Goal: Task Accomplishment & Management: Manage account settings

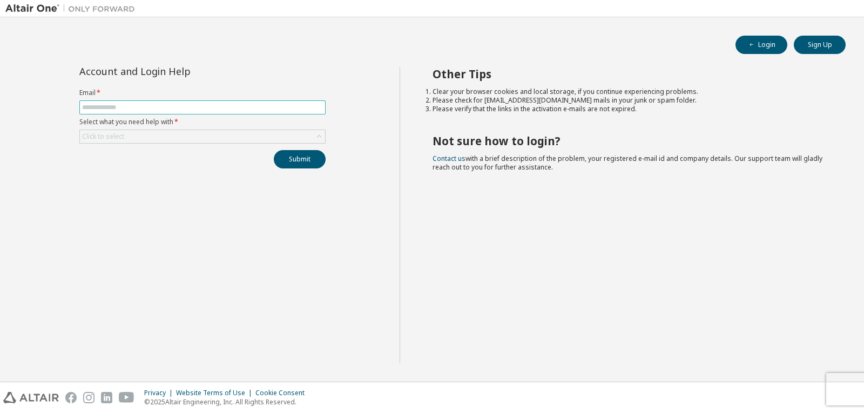
click at [114, 107] on input "text" at bounding box center [202, 107] width 241 height 9
click at [120, 108] on input "**********" at bounding box center [202, 107] width 241 height 9
type input "**********"
click at [109, 138] on div "Click to select" at bounding box center [103, 136] width 42 height 9
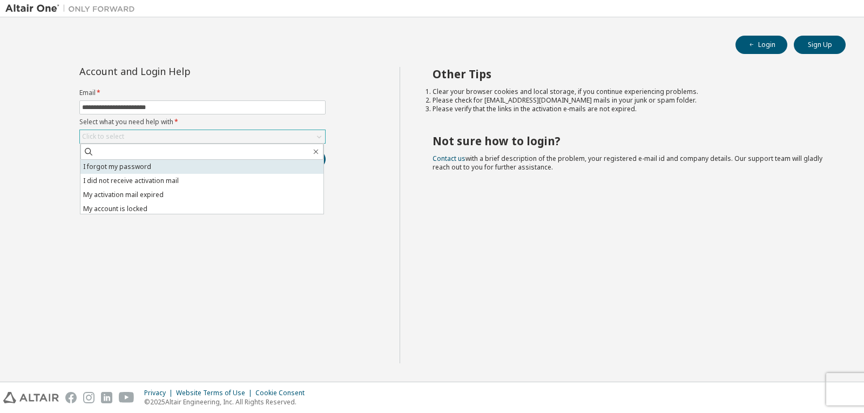
click at [112, 169] on li "I forgot my password" at bounding box center [201, 167] width 243 height 14
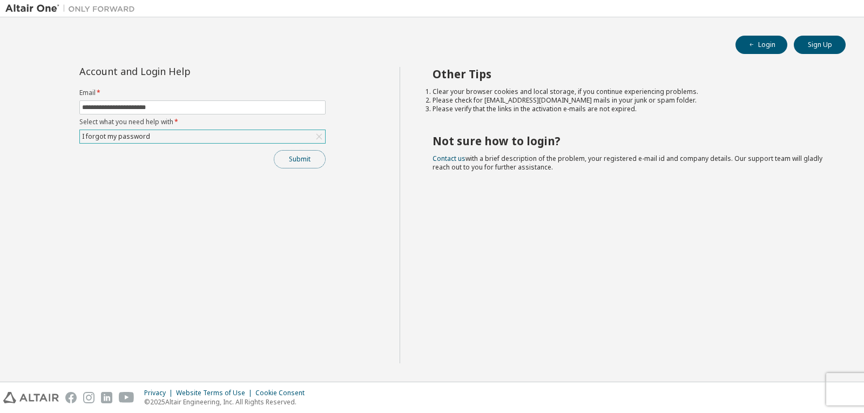
click at [321, 155] on button "Submit" at bounding box center [300, 159] width 52 height 18
click at [318, 161] on button "Submit" at bounding box center [300, 159] width 52 height 18
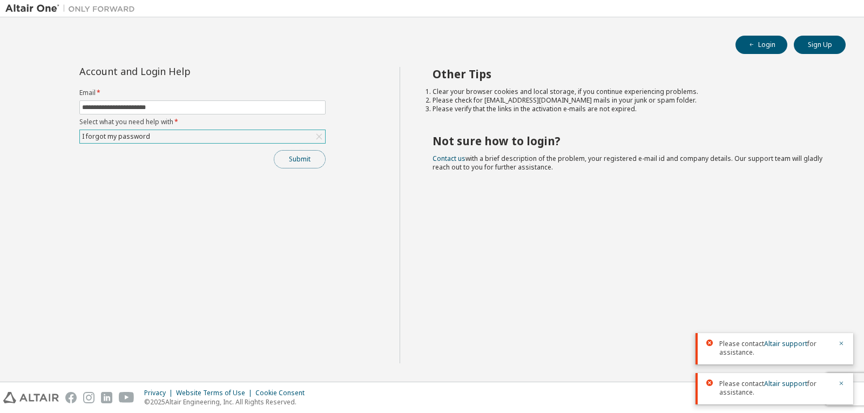
click at [318, 161] on button "Submit" at bounding box center [300, 159] width 52 height 18
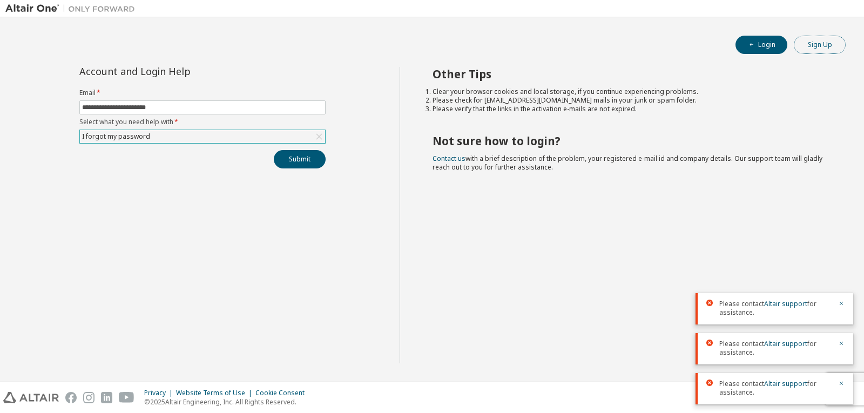
click at [816, 43] on button "Sign Up" at bounding box center [820, 45] width 52 height 18
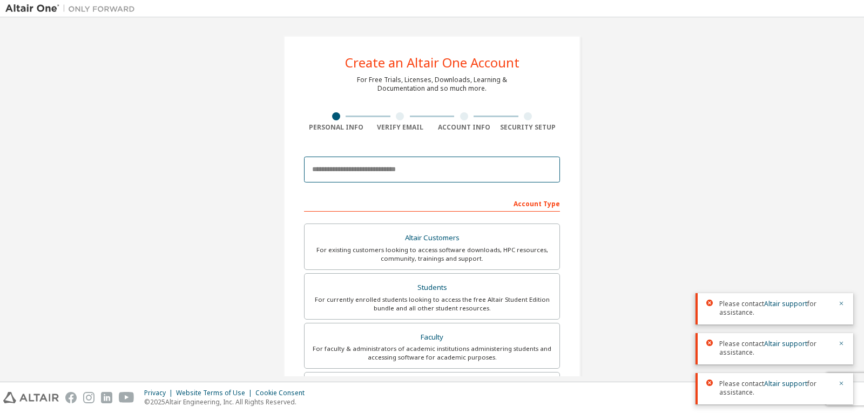
click at [336, 166] on input "email" at bounding box center [432, 170] width 256 height 26
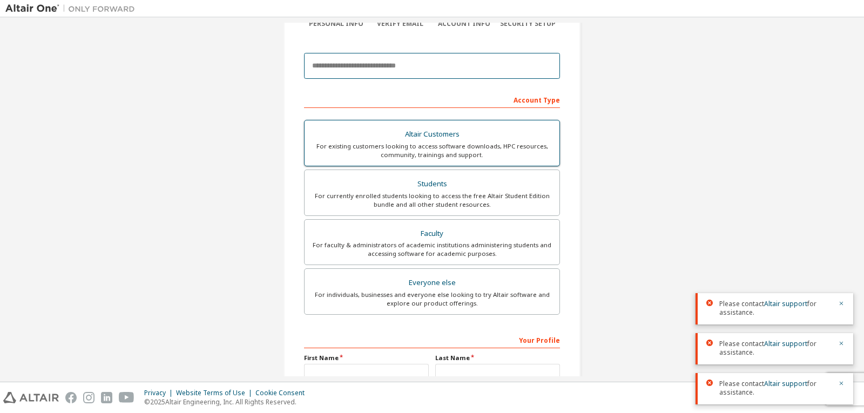
scroll to position [108, 0]
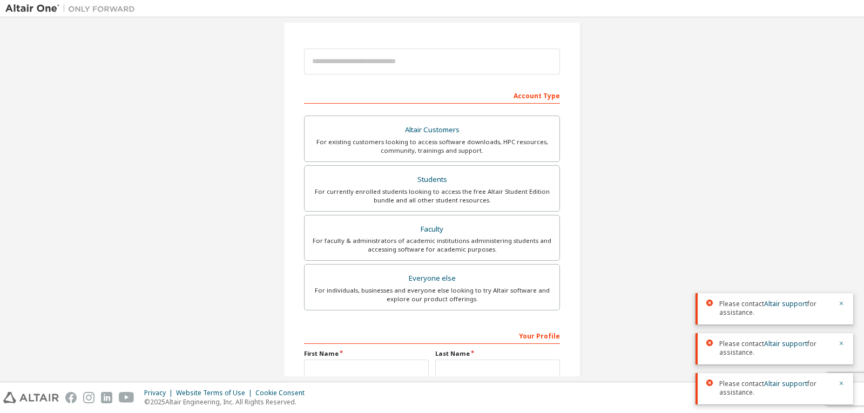
click at [158, 215] on div "Create an Altair One Account For Free Trials, Licenses, Downloads, Learning & D…" at bounding box center [431, 201] width 853 height 572
click at [436, 197] on div "For currently enrolled students looking to access the free Altair Student Editi…" at bounding box center [432, 195] width 242 height 17
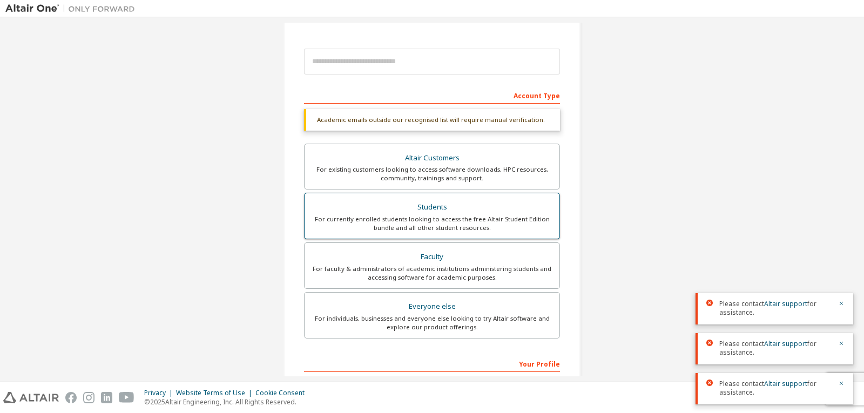
scroll to position [216, 0]
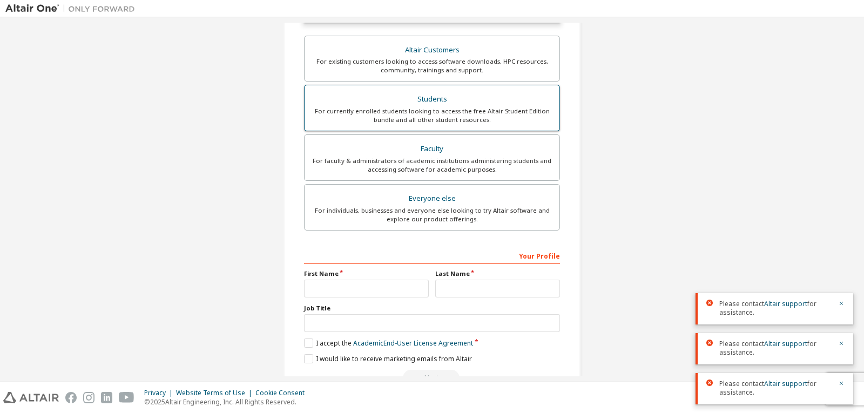
click at [436, 197] on div "Everyone else" at bounding box center [432, 198] width 242 height 15
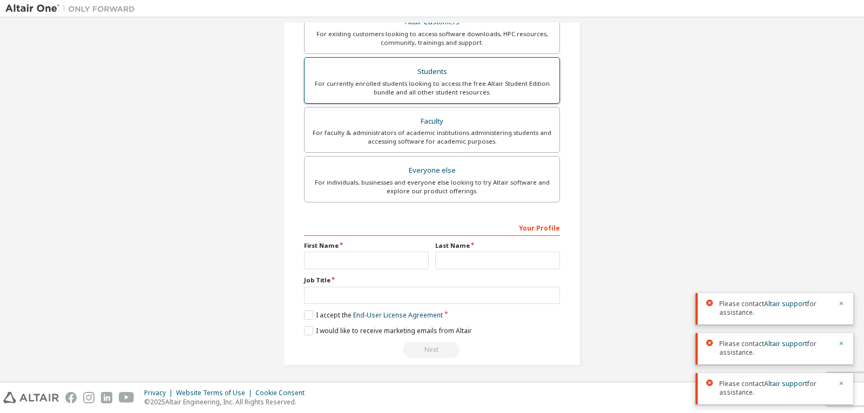
scroll to position [218, 0]
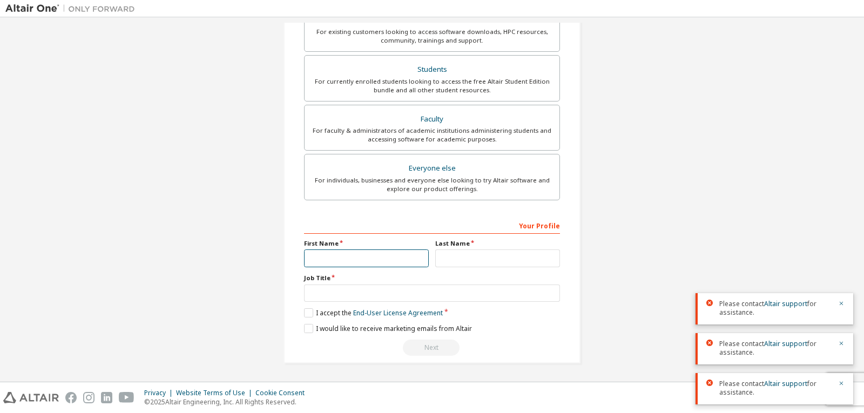
click at [369, 263] on input "text" at bounding box center [366, 258] width 125 height 18
type input "**********"
click at [458, 261] on input "text" at bounding box center [497, 258] width 125 height 18
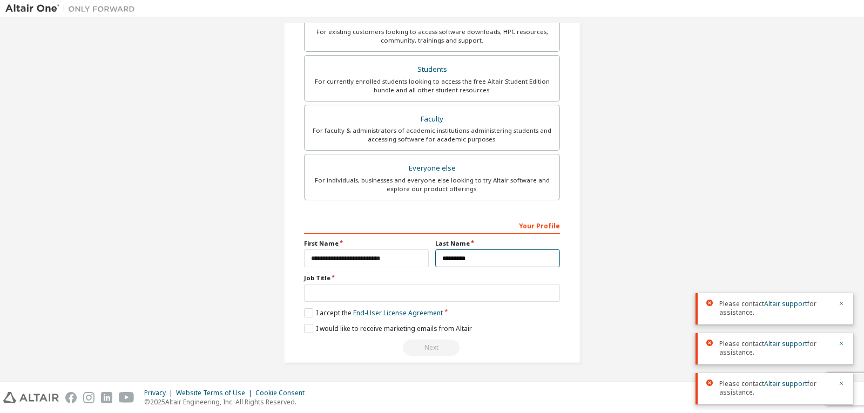
type input "*********"
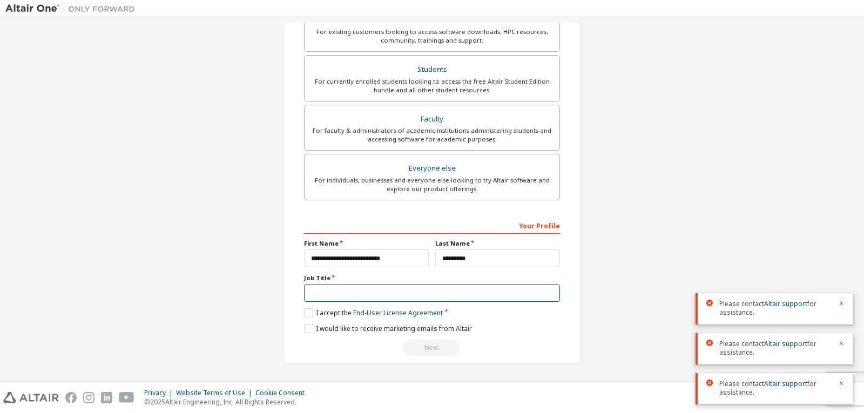
click at [417, 295] on input "text" at bounding box center [432, 294] width 256 height 18
type input "*******"
click at [305, 312] on label "I accept the End-User License Agreement" at bounding box center [373, 312] width 139 height 9
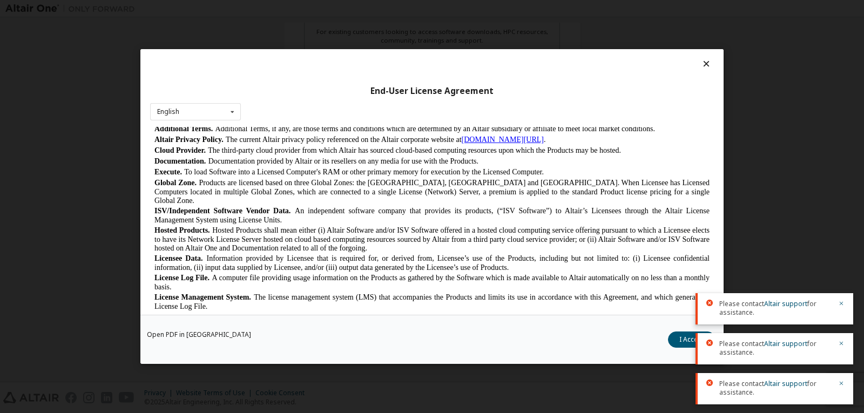
scroll to position [270, 0]
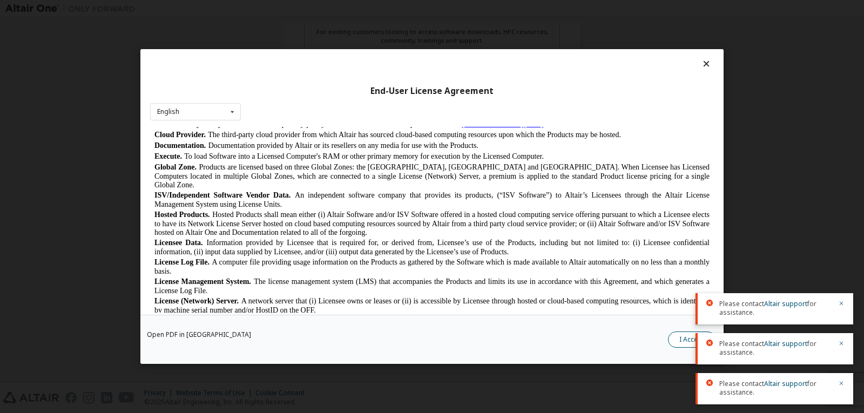
click at [680, 342] on button "I Accept" at bounding box center [692, 339] width 48 height 16
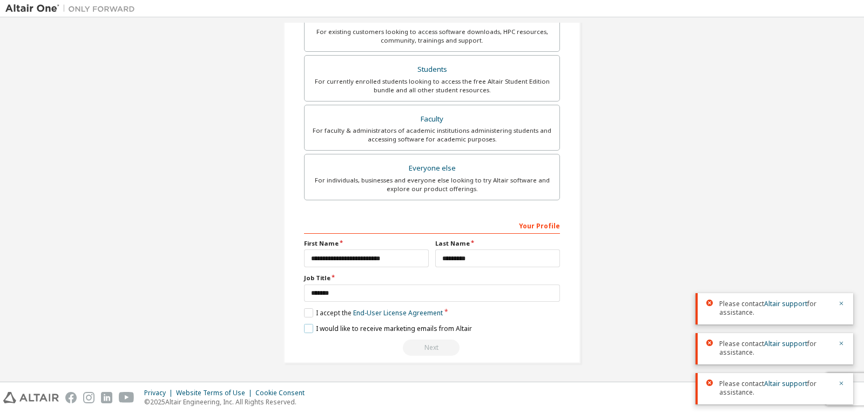
click at [305, 330] on label "I would like to receive marketing emails from Altair" at bounding box center [388, 328] width 168 height 9
click at [427, 347] on div "Next" at bounding box center [432, 348] width 256 height 16
click at [434, 350] on div "Next" at bounding box center [432, 348] width 256 height 16
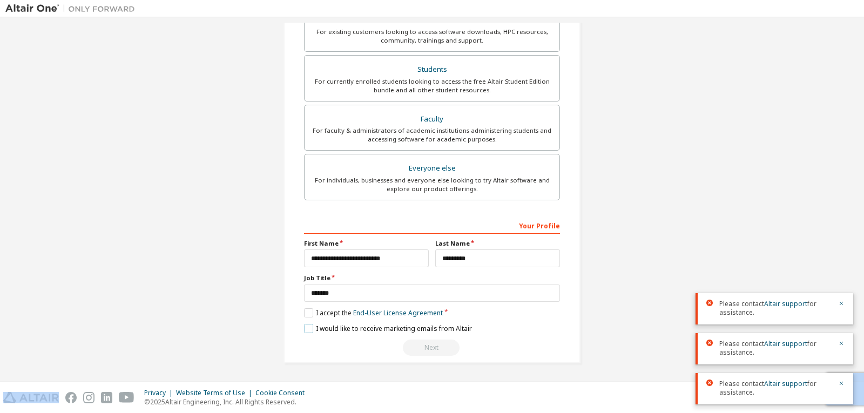
click at [304, 330] on label "I would like to receive marketing emails from Altair" at bounding box center [388, 328] width 168 height 9
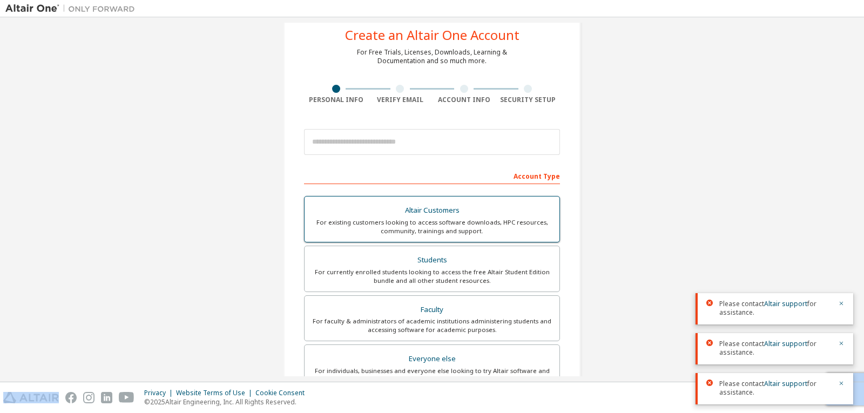
scroll to position [0, 0]
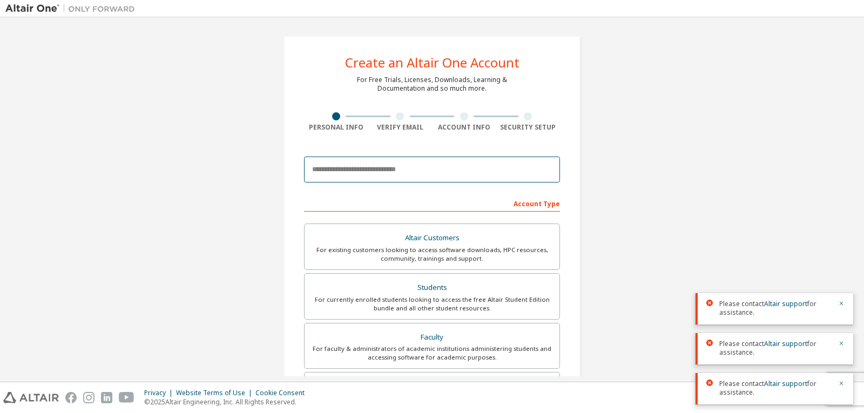
click at [407, 171] on input "email" at bounding box center [432, 170] width 256 height 26
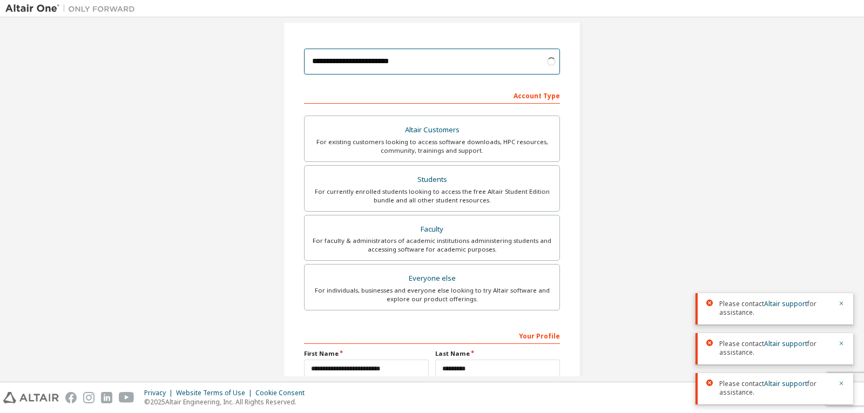
scroll to position [54, 0]
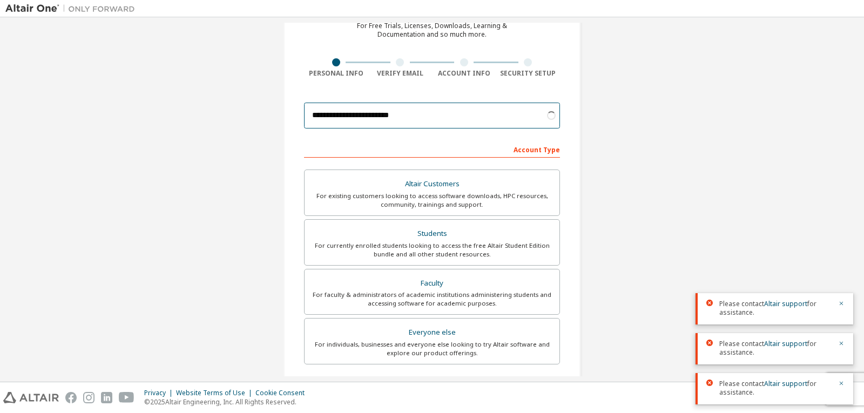
click at [476, 118] on input "**********" at bounding box center [432, 116] width 256 height 26
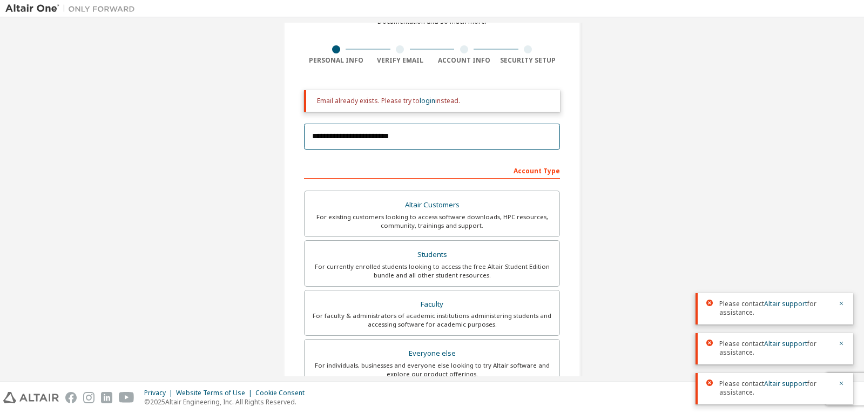
scroll to position [37, 0]
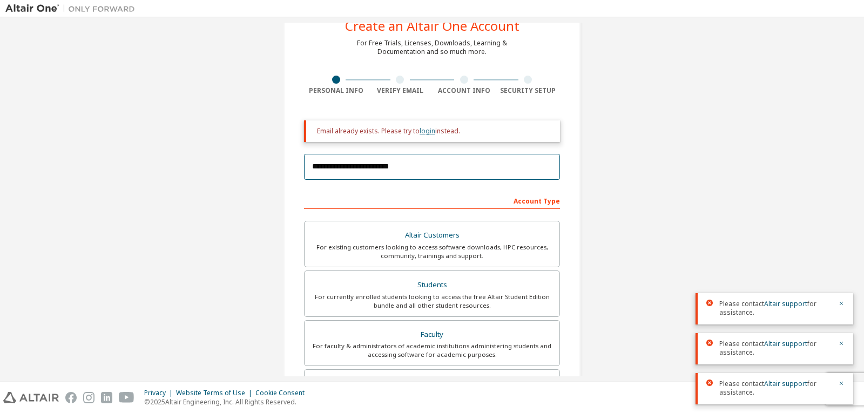
type input "**********"
click at [420, 131] on link "login" at bounding box center [428, 130] width 16 height 9
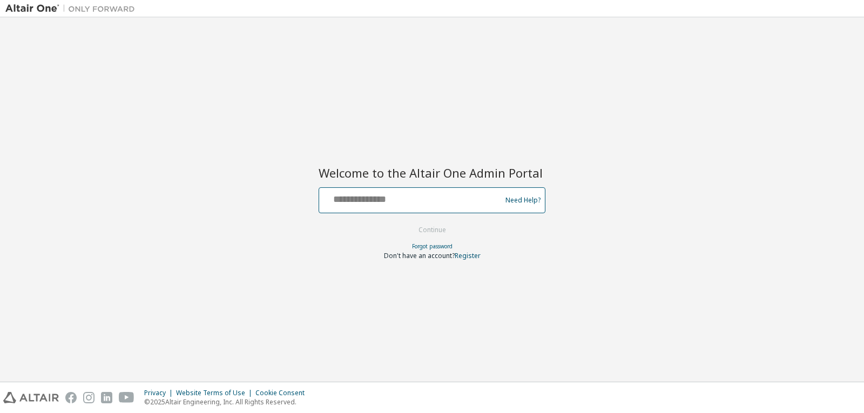
click at [389, 201] on input "text" at bounding box center [411, 198] width 177 height 16
click at [311, 273] on div "Welcome to the Altair One Admin Portal Need Help? Please make sure that you pro…" at bounding box center [431, 200] width 853 height 354
click at [432, 245] on link "Forgot password" at bounding box center [432, 246] width 40 height 8
